Goal: Information Seeking & Learning: Learn about a topic

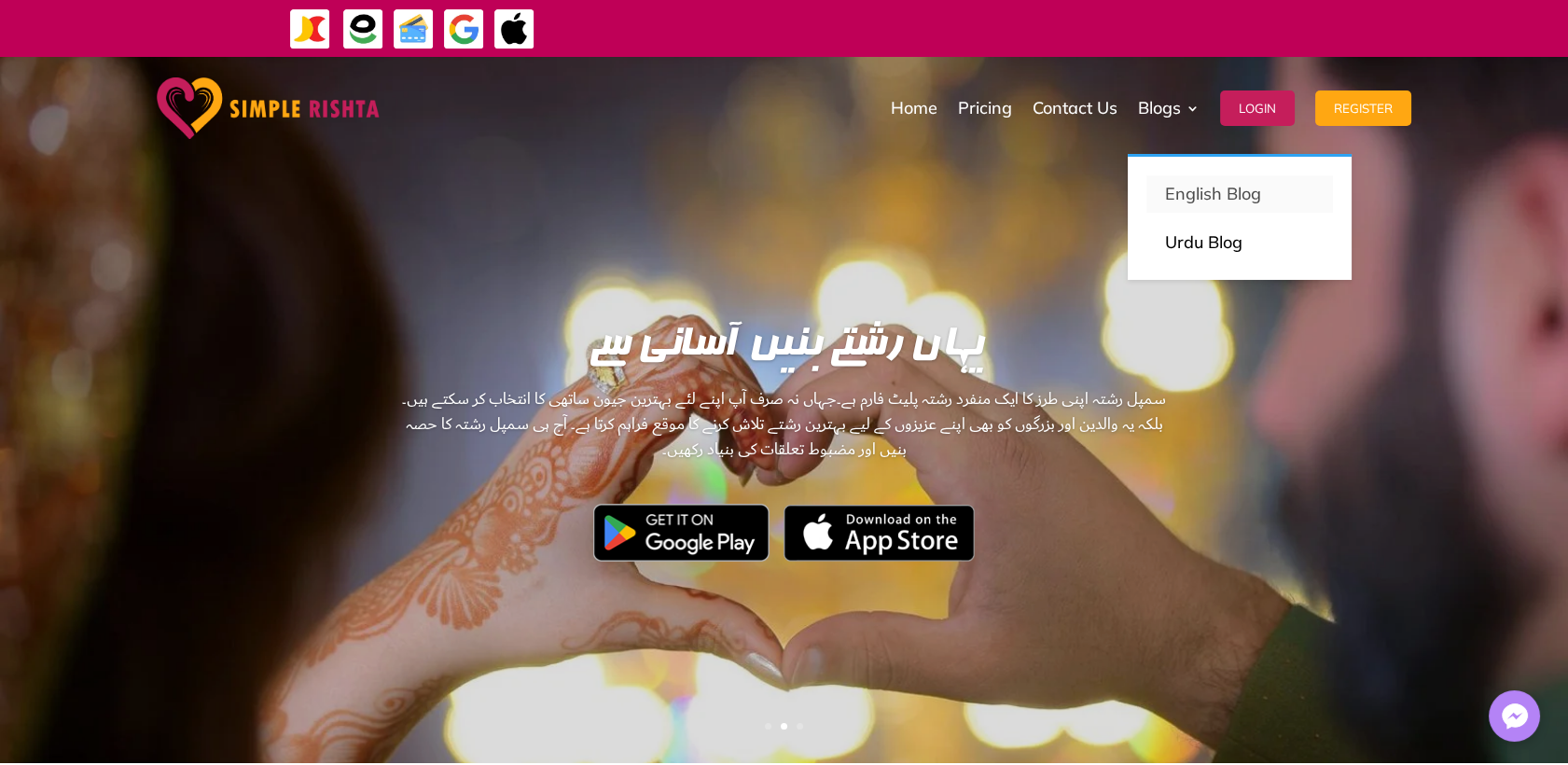
click at [1191, 190] on p "English Blog" at bounding box center [1239, 194] width 149 height 26
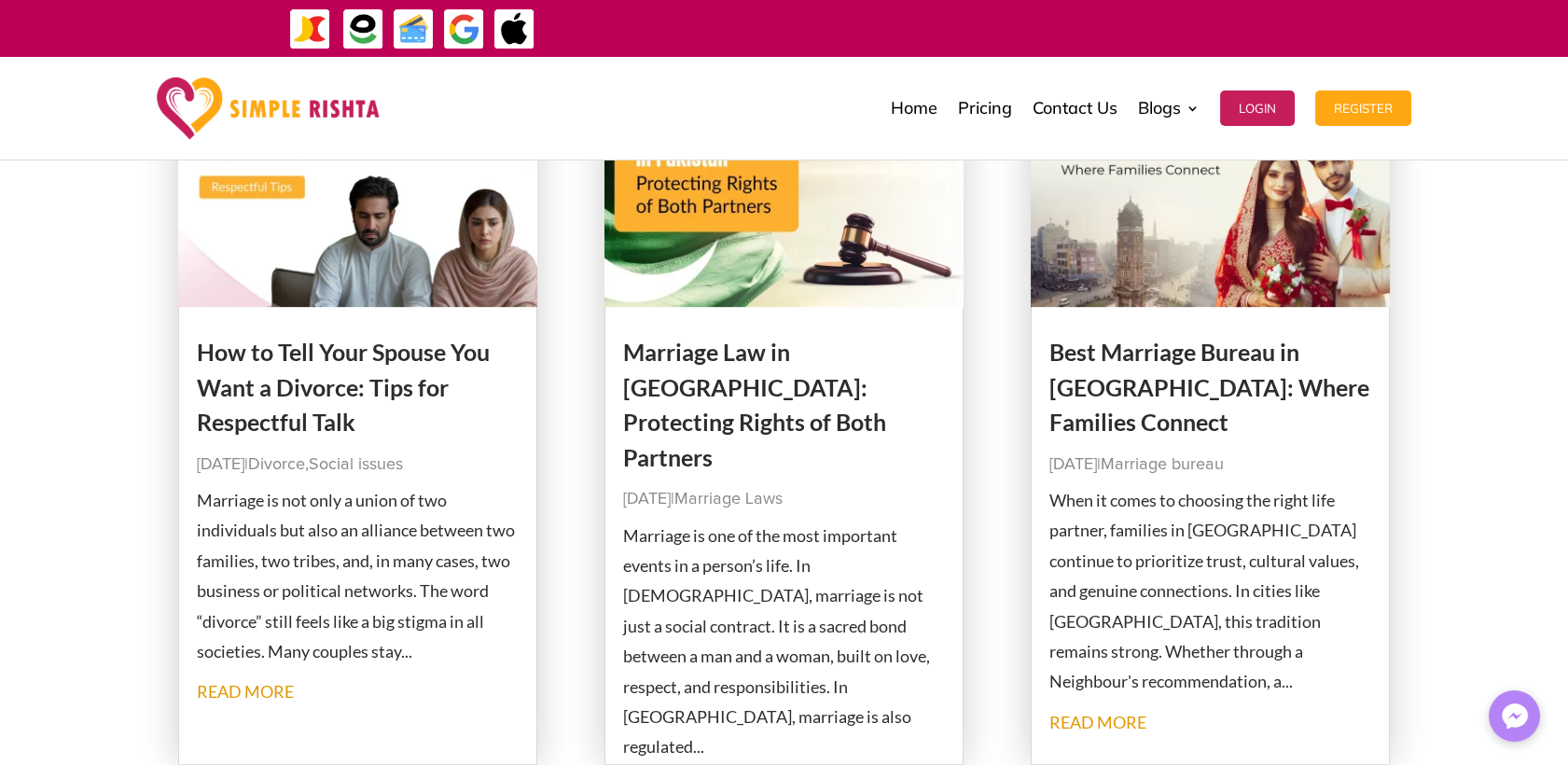
scroll to position [2279, 0]
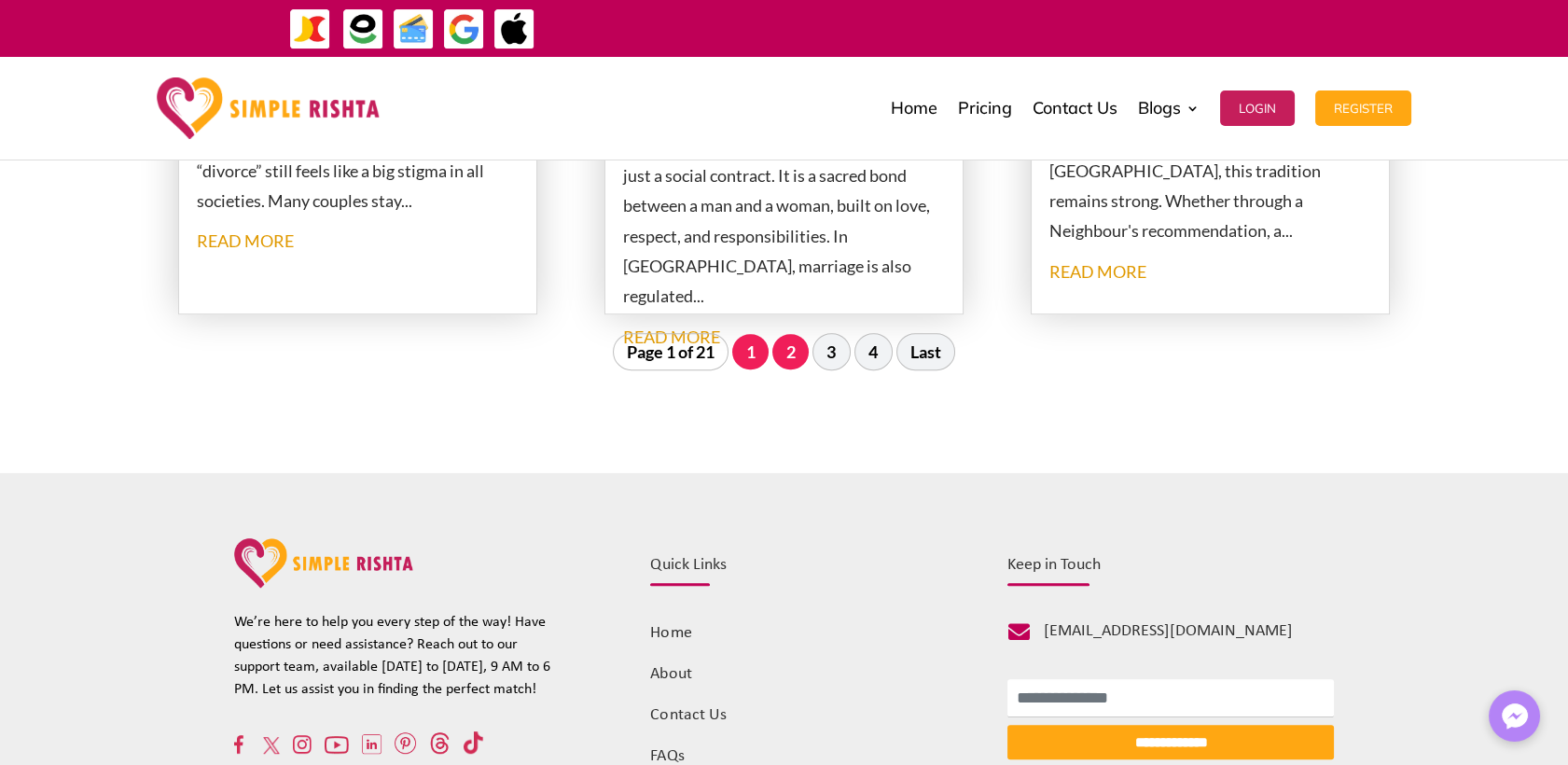
click at [791, 354] on link "2" at bounding box center [790, 351] width 36 height 35
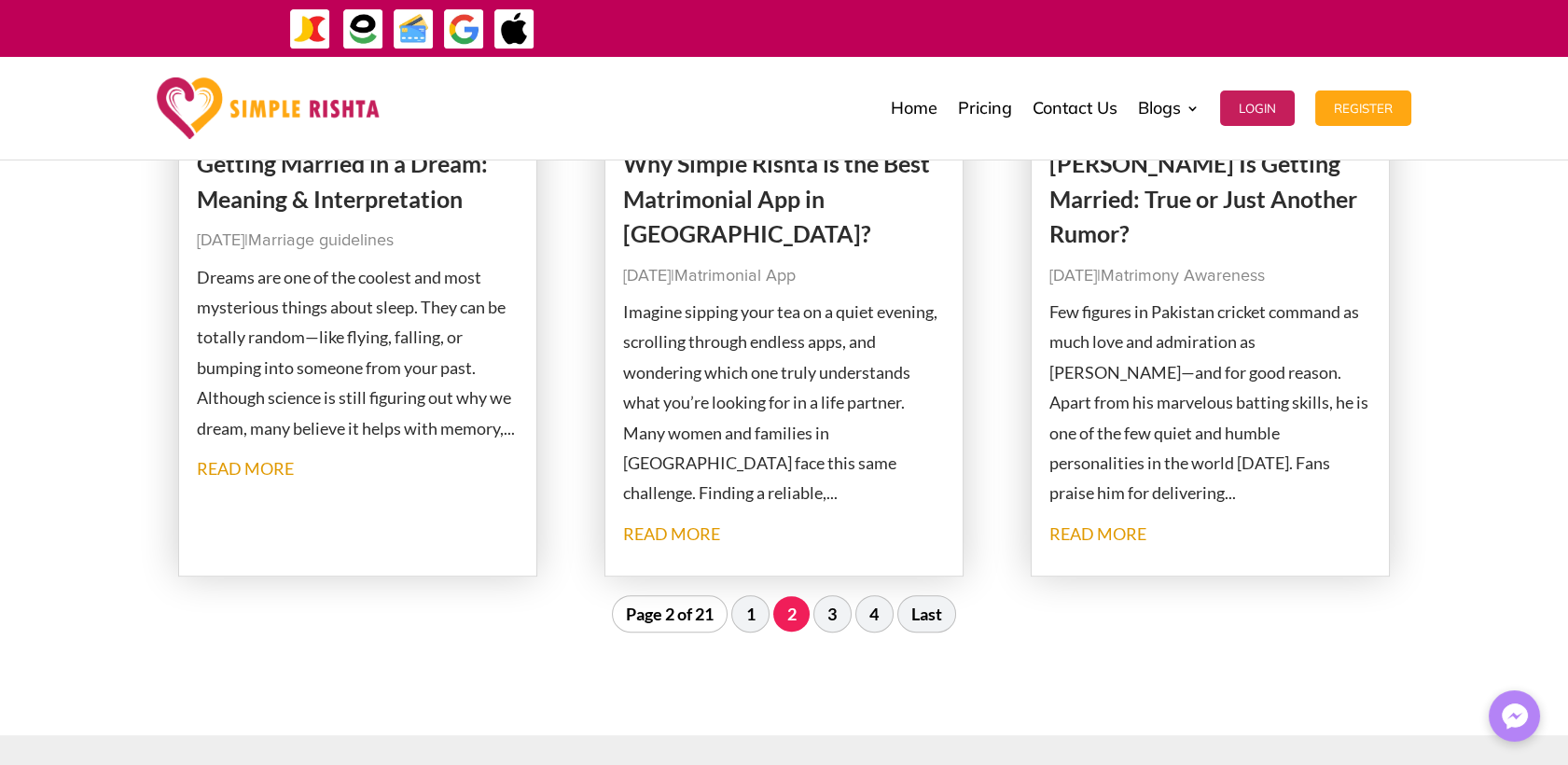
scroll to position [2335, 0]
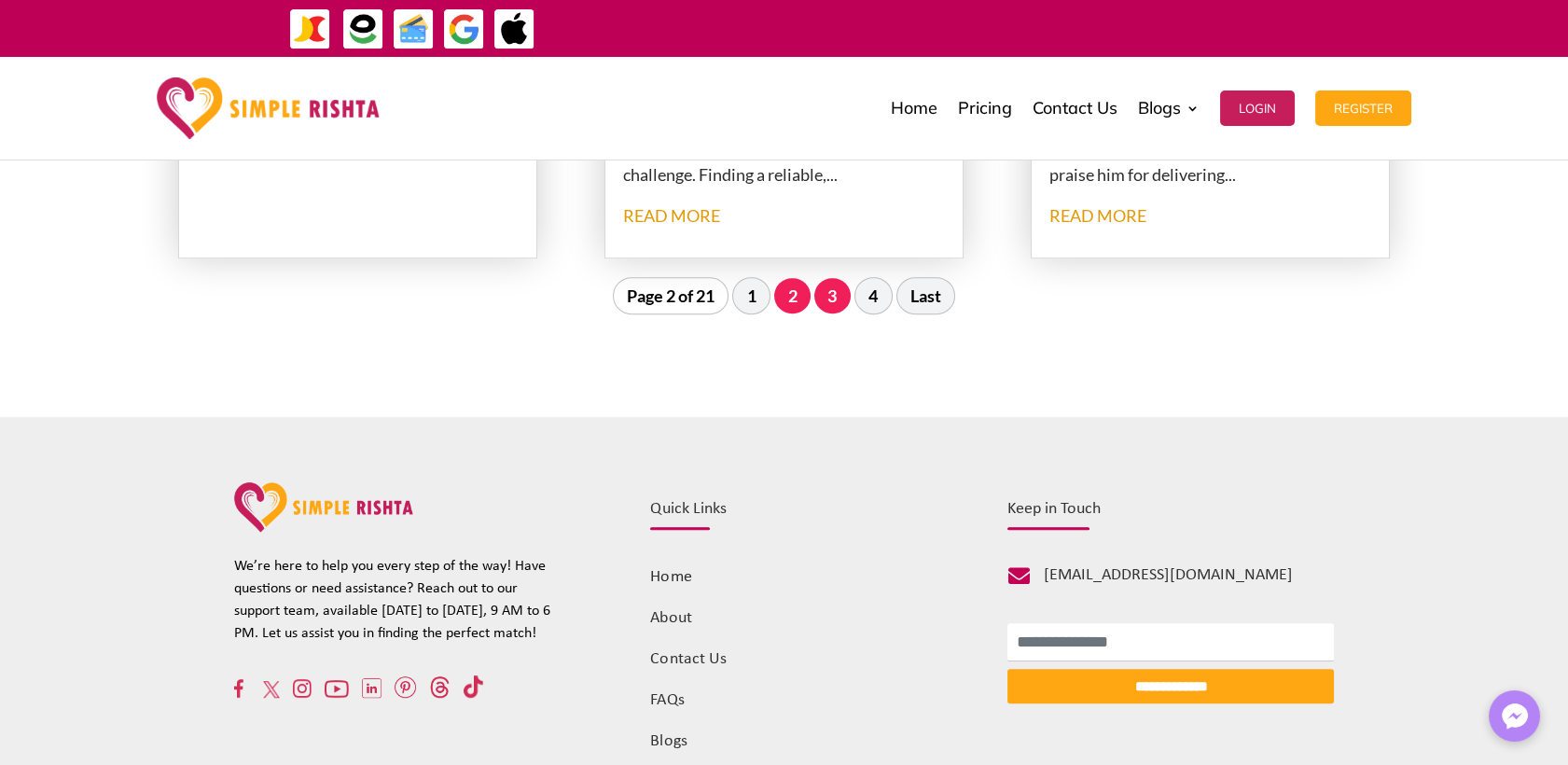
click at [839, 298] on link "3" at bounding box center [832, 295] width 36 height 35
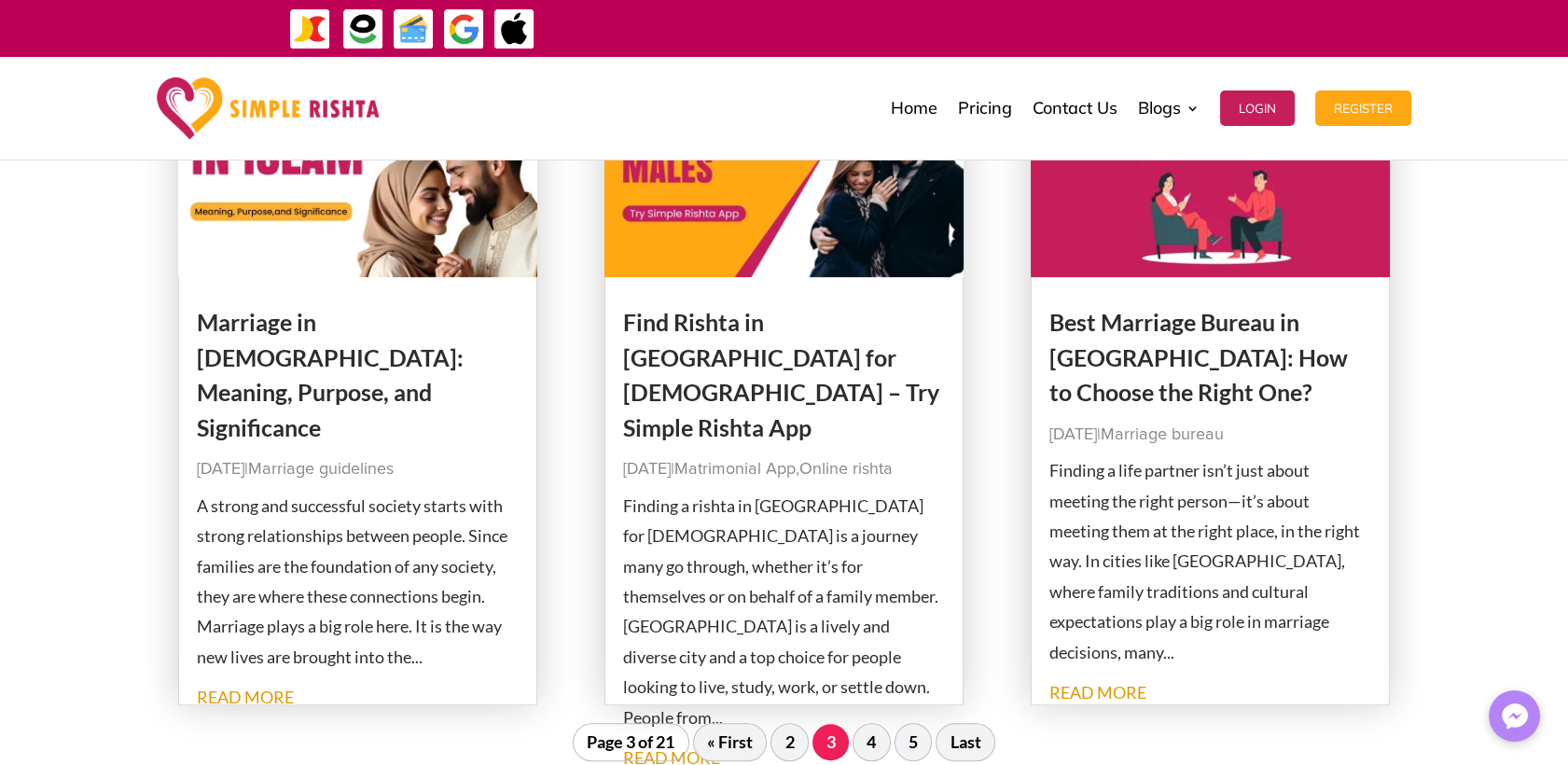
scroll to position [2024, 0]
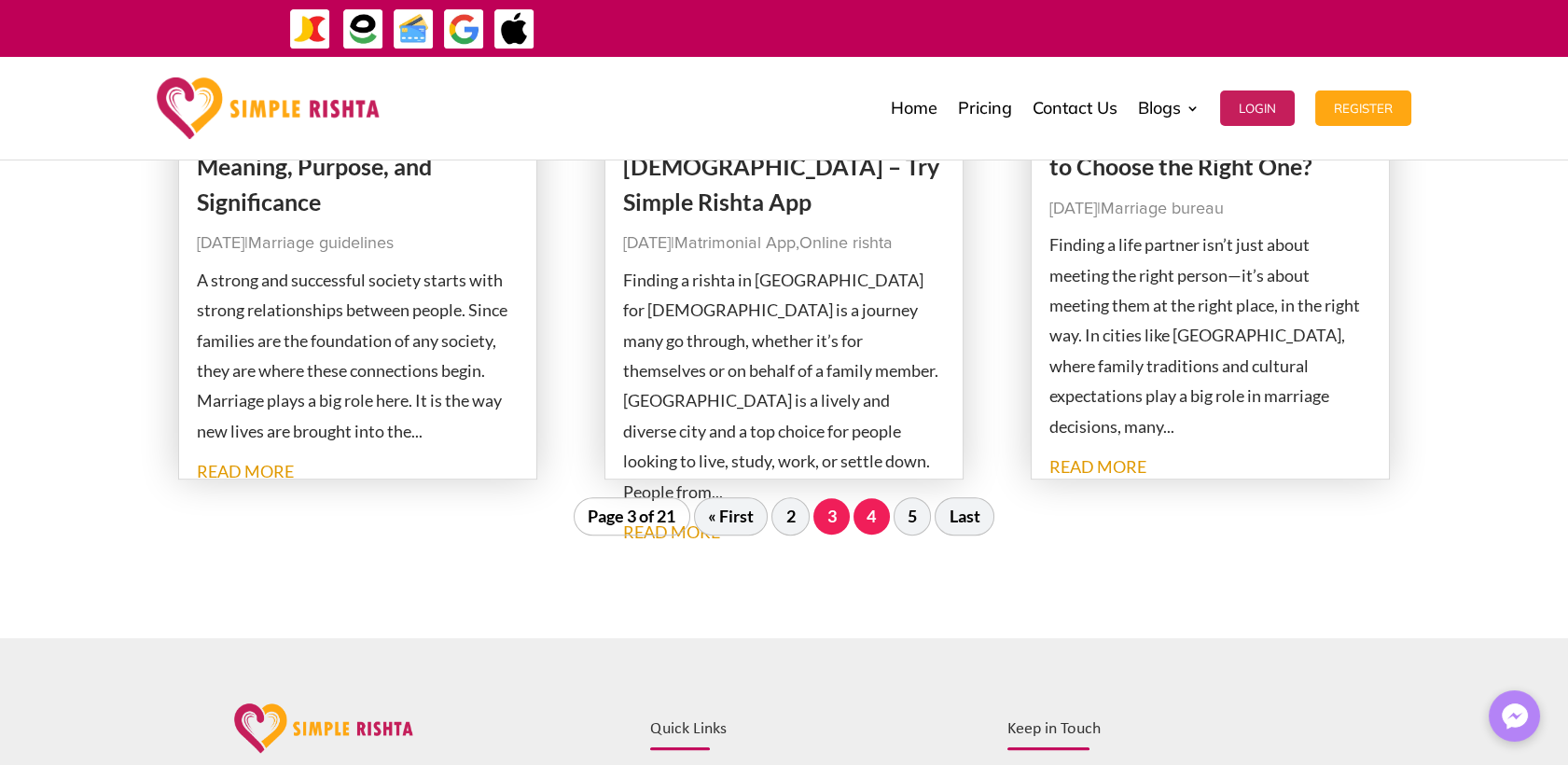
click at [870, 518] on link "4" at bounding box center [871, 515] width 36 height 35
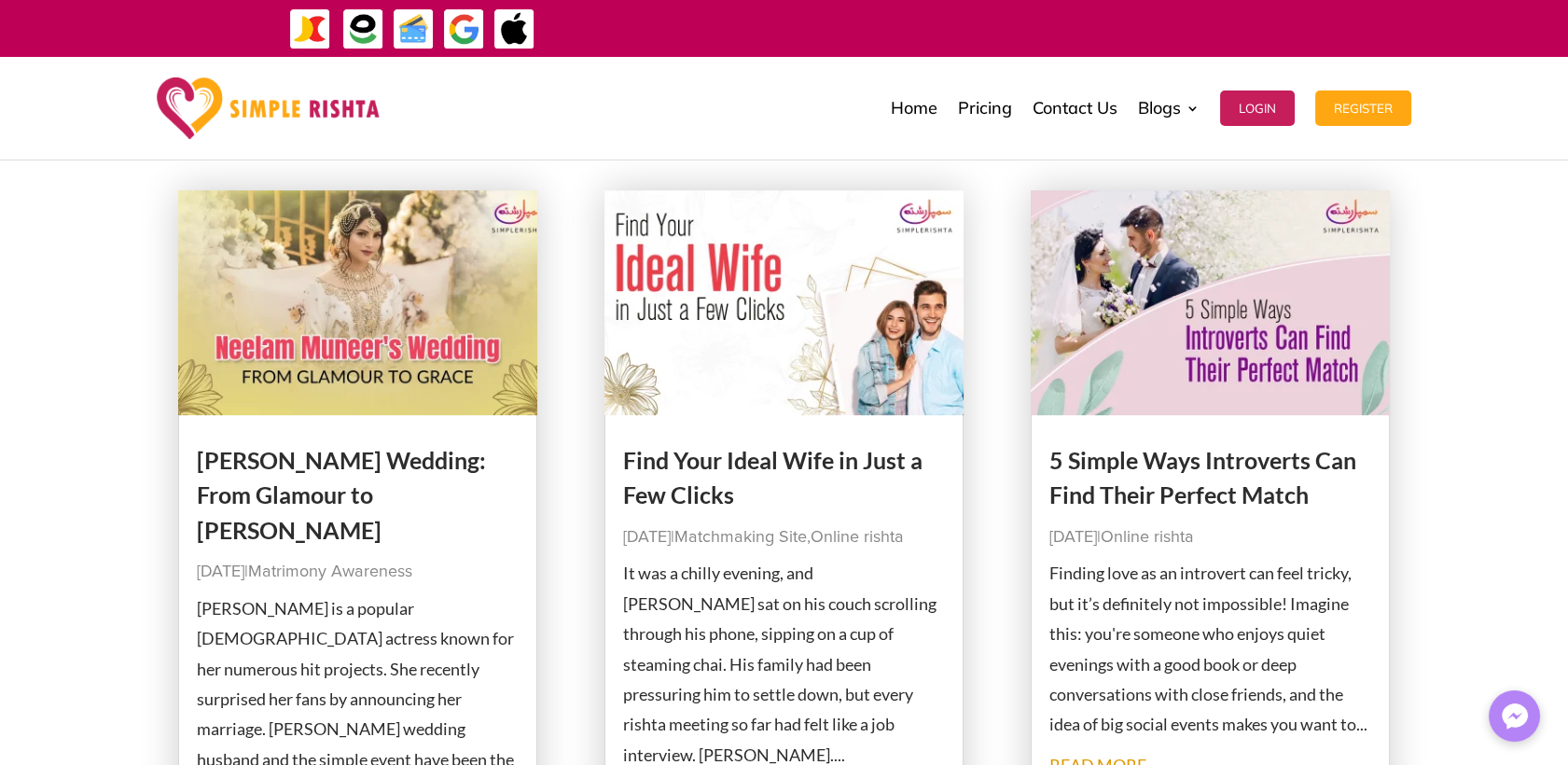
scroll to position [1713, 0]
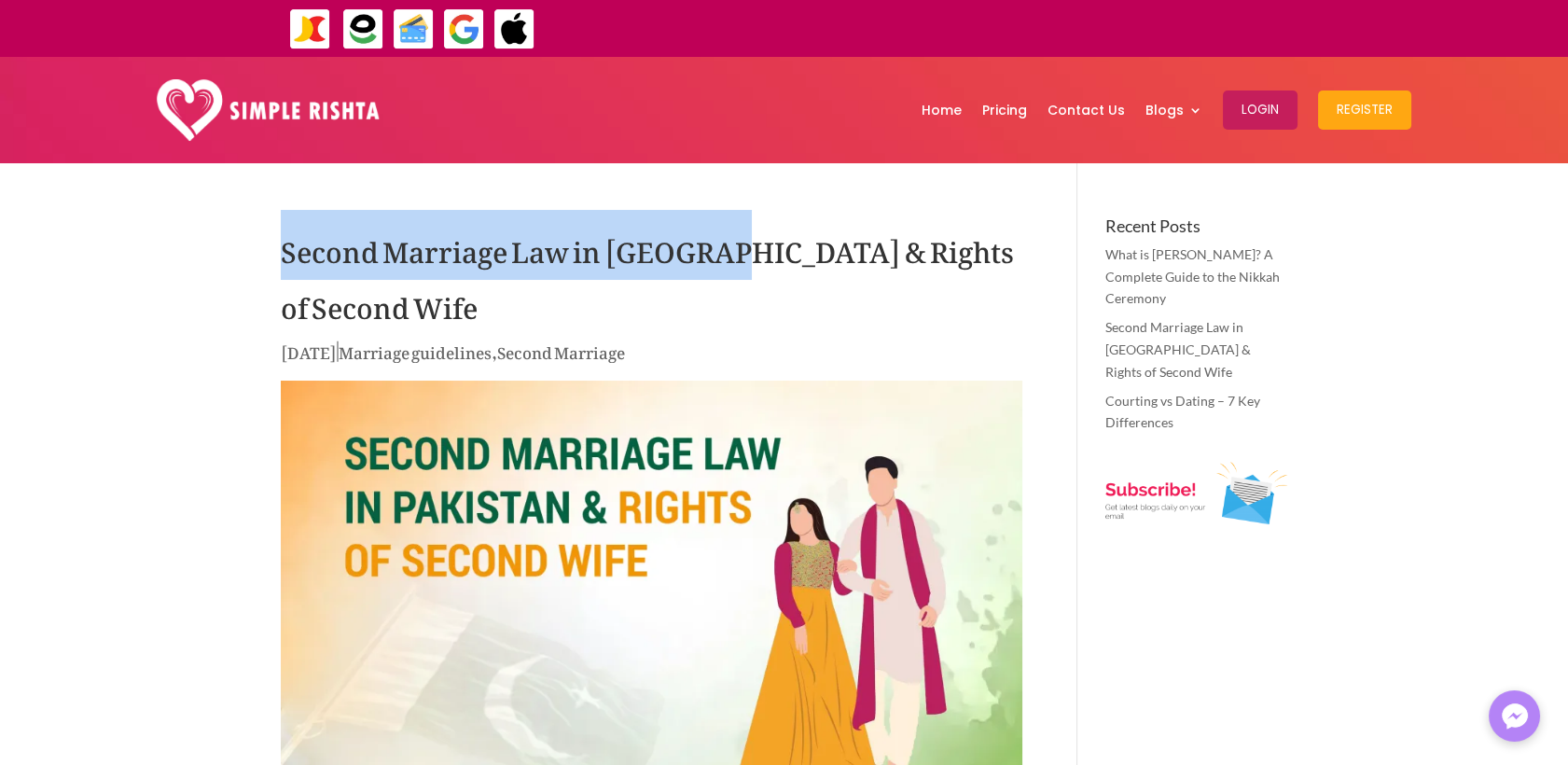
drag, startPoint x: 286, startPoint y: 256, endPoint x: 716, endPoint y: 256, distance: 429.9
click at [716, 256] on h1 "Second Marriage Law in [GEOGRAPHIC_DATA] & Rights of Second Wife" at bounding box center [651, 277] width 741 height 121
copy h1 "Second Marriage Law in [GEOGRAPHIC_DATA]"
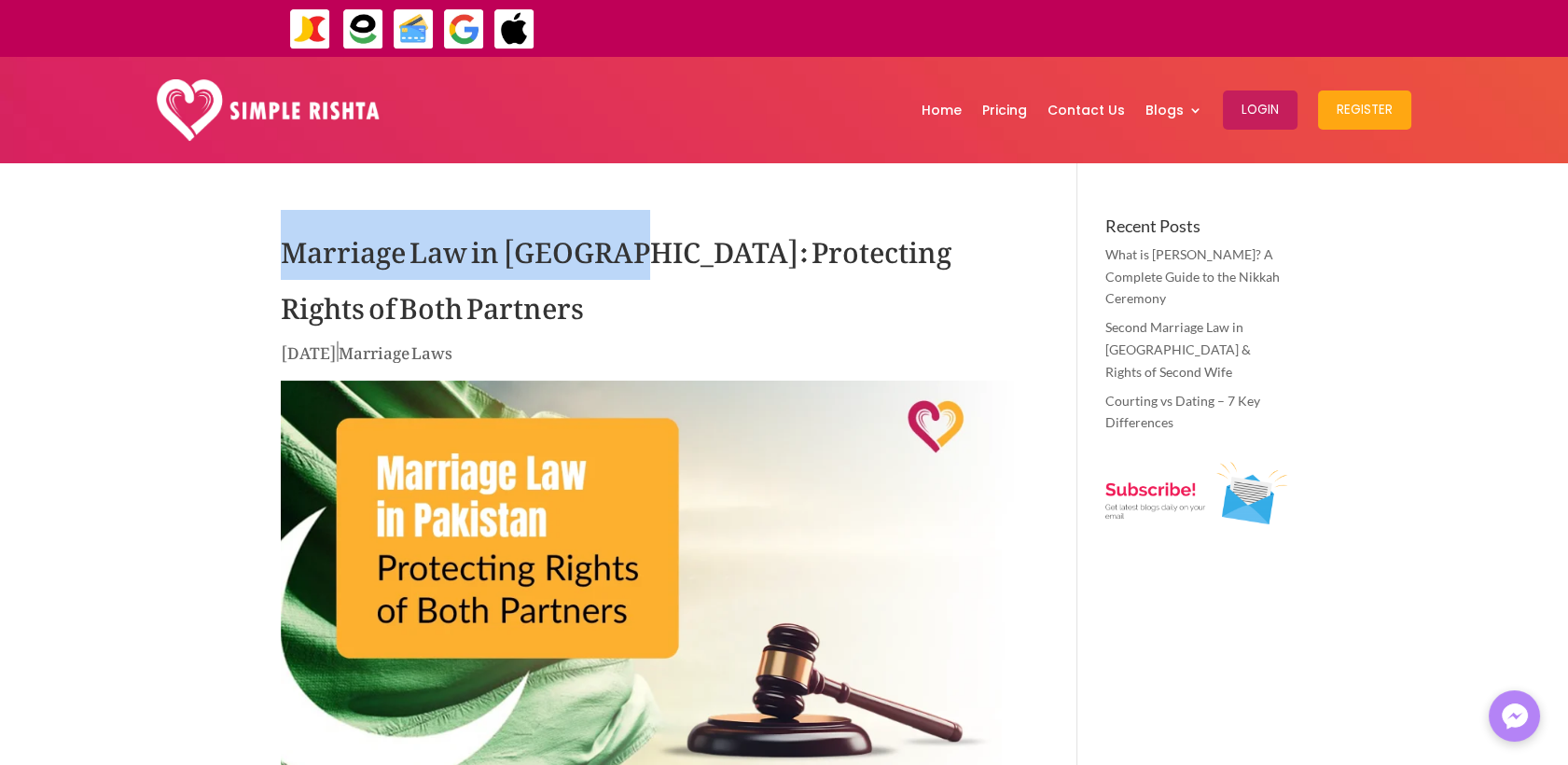
drag, startPoint x: 281, startPoint y: 250, endPoint x: 623, endPoint y: 237, distance: 342.5
click at [623, 237] on h1 "Marriage Law in [GEOGRAPHIC_DATA]: Protecting Rights of Both Partners" at bounding box center [651, 277] width 741 height 121
copy h1 "Marriage Law in [GEOGRAPHIC_DATA]"
